Goal: Task Accomplishment & Management: Complete application form

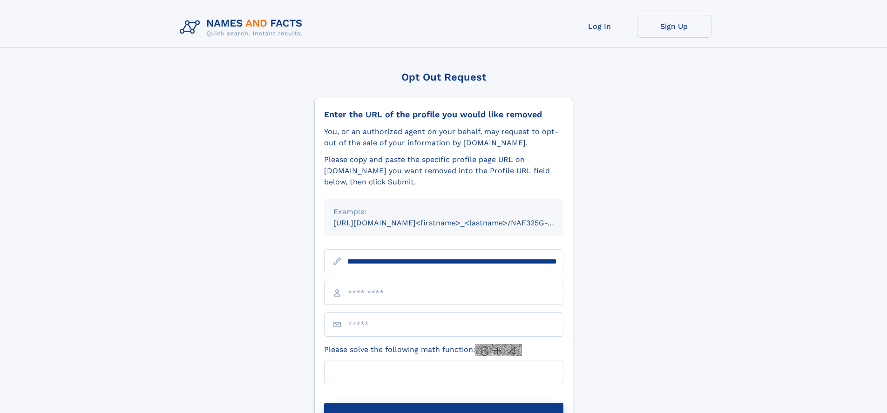
scroll to position [0, 109]
type input "**********"
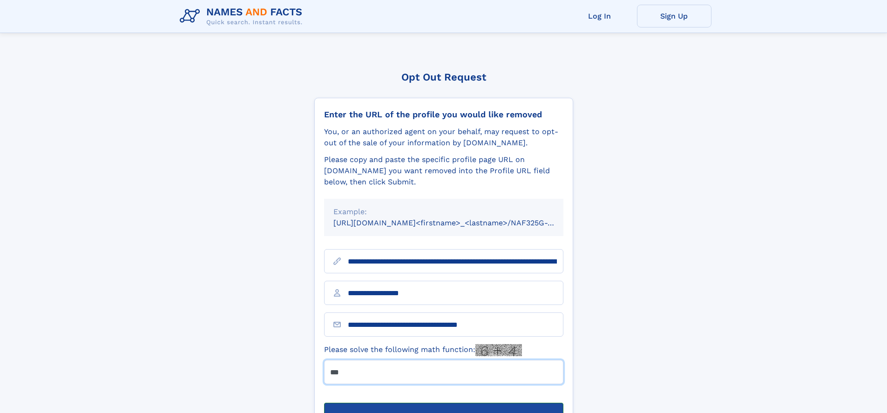
type input "***"
click at [443, 403] on button "Submit Opt Out Request" at bounding box center [443, 418] width 239 height 30
